Goal: Task Accomplishment & Management: Use online tool/utility

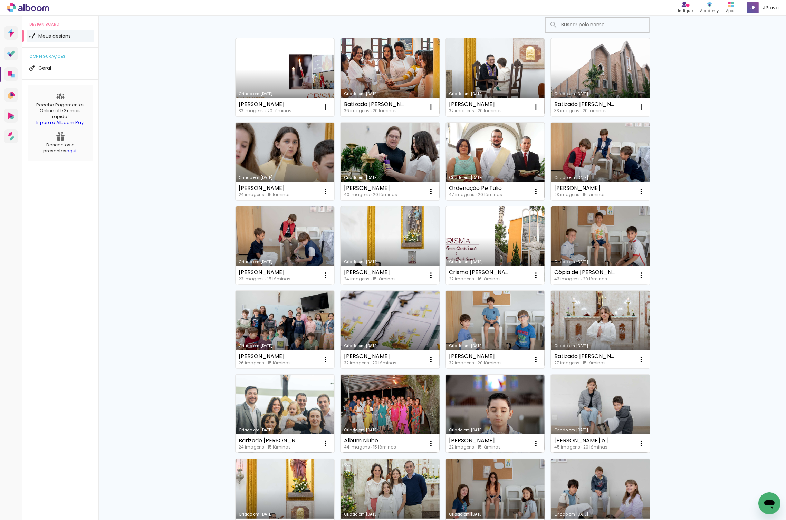
scroll to position [49, 0]
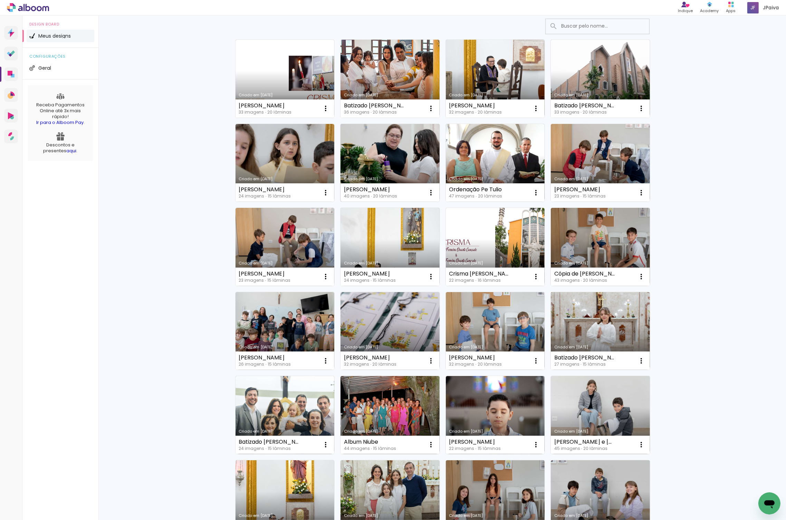
click at [383, 126] on link "Criado em [DATE]" at bounding box center [389, 163] width 99 height 78
